Goal: Information Seeking & Learning: Learn about a topic

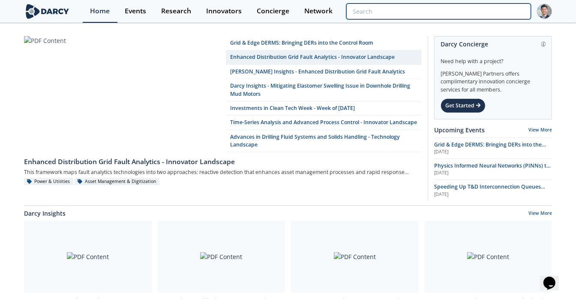
click at [489, 7] on input "search" at bounding box center [439, 11] width 185 height 16
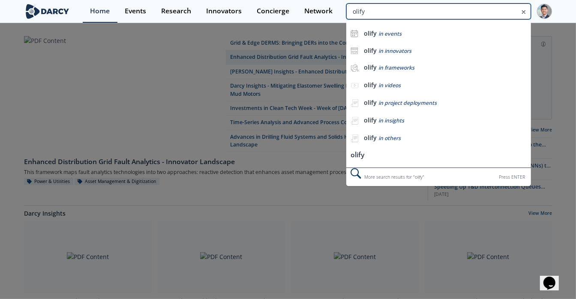
type input "olify"
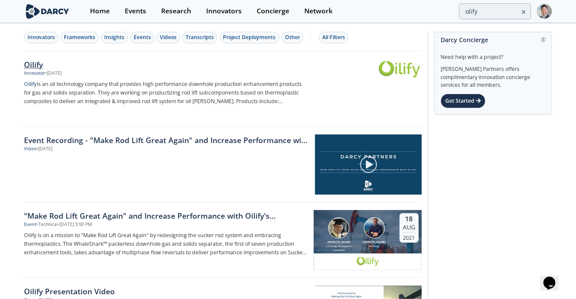
click at [33, 63] on div "Oilify" at bounding box center [166, 64] width 284 height 11
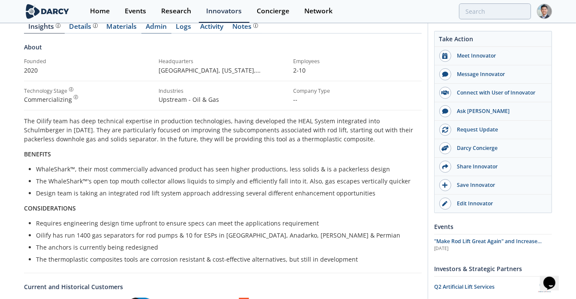
scroll to position [80, 0]
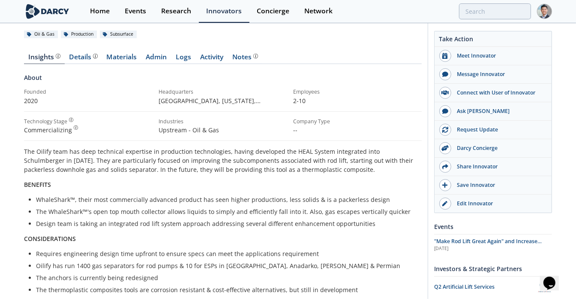
click at [139, 64] on div "Insights Details Materials Admin Logs Activity Notes About Founded 2020" at bounding box center [223, 283] width 398 height 483
click at [135, 55] on link "Materials" at bounding box center [121, 59] width 39 height 10
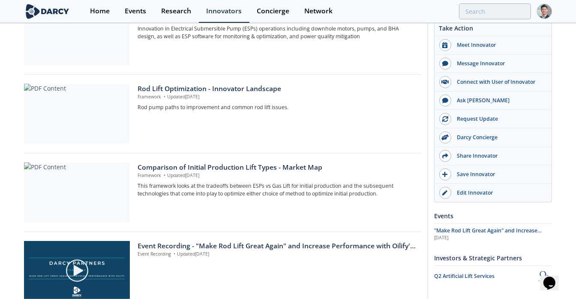
scroll to position [679, 0]
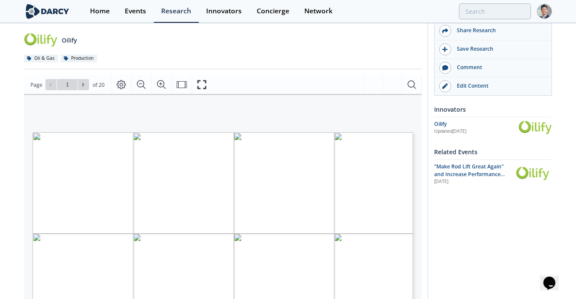
scroll to position [130, 0]
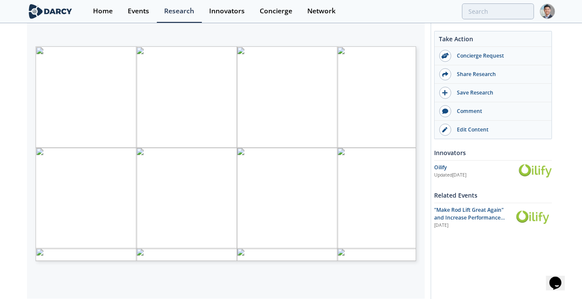
type input "2"
type input "3"
type input "4"
type input "5"
type input "6"
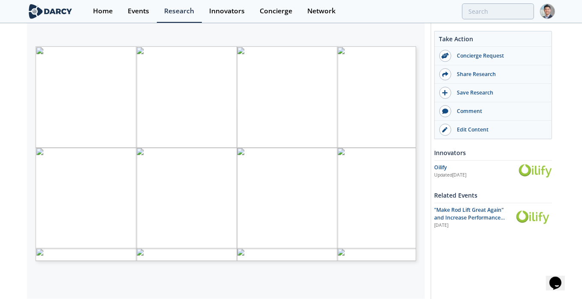
type input "7"
type input "6"
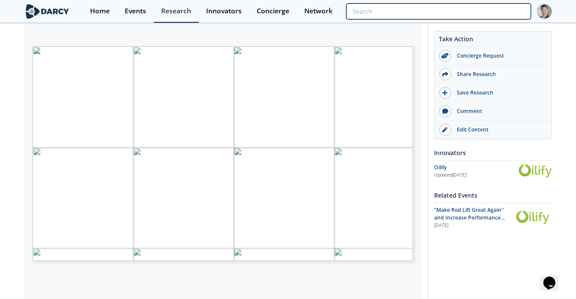
click at [490, 7] on input "search" at bounding box center [439, 11] width 185 height 16
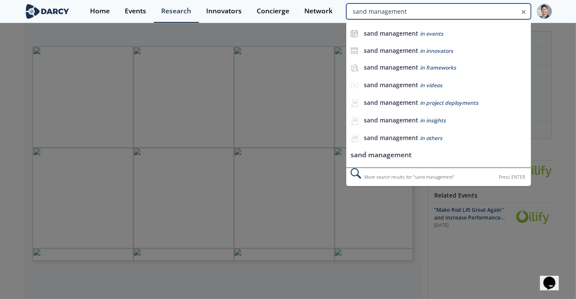
type input "sand management"
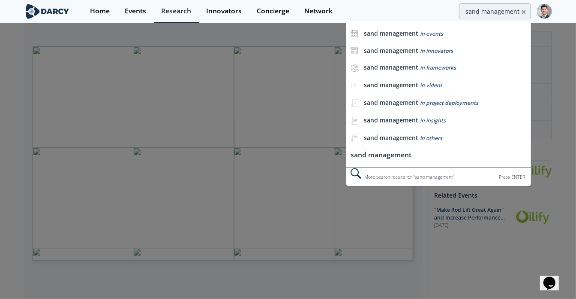
scroll to position [0, 0]
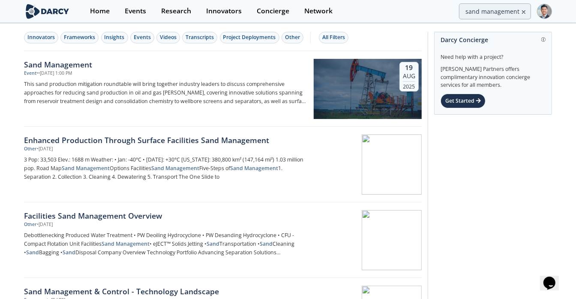
click at [67, 44] on div "Innovators Frameworks Insights Events Videos Transcripts Project Deployments Ot…" at bounding box center [223, 37] width 398 height 27
click at [70, 44] on div "Innovators Frameworks Insights Events Videos Transcripts Project Deployments Ot…" at bounding box center [223, 37] width 398 height 27
click at [70, 41] on button "Frameworks" at bounding box center [79, 38] width 38 height 12
